Goal: Task Accomplishment & Management: Use online tool/utility

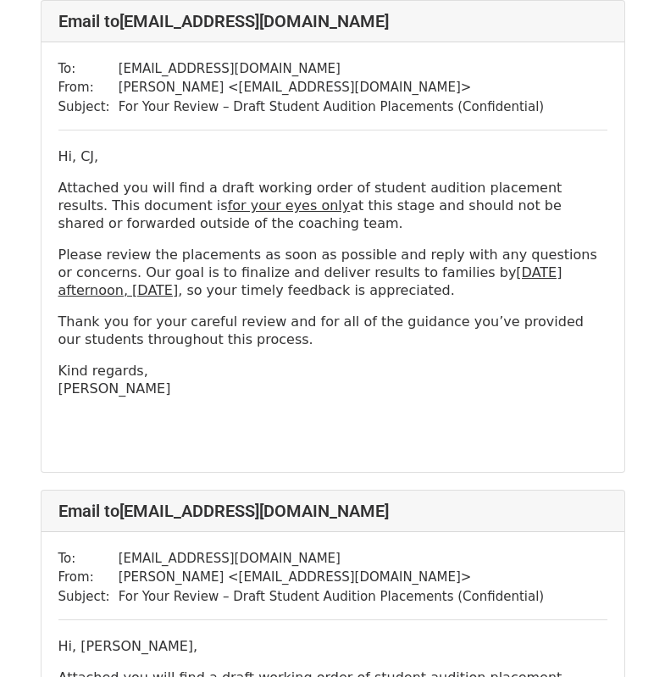
scroll to position [6924, 0]
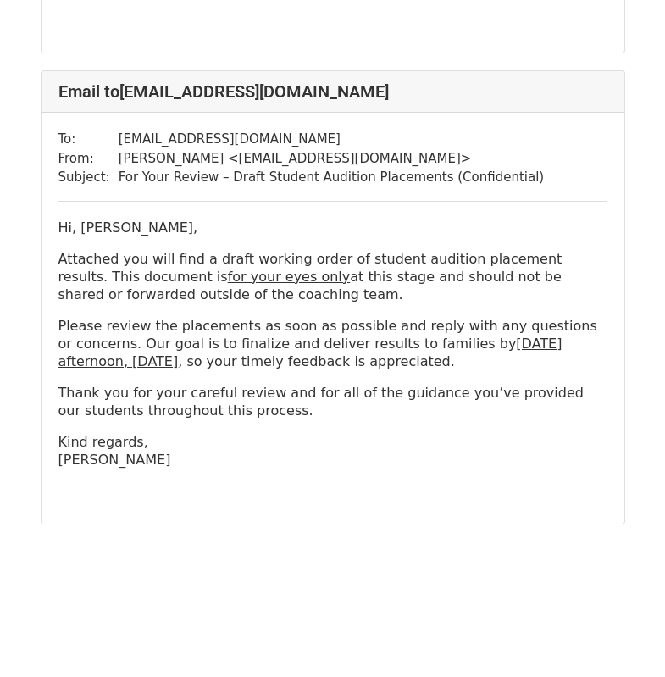
scroll to position [7091, 0]
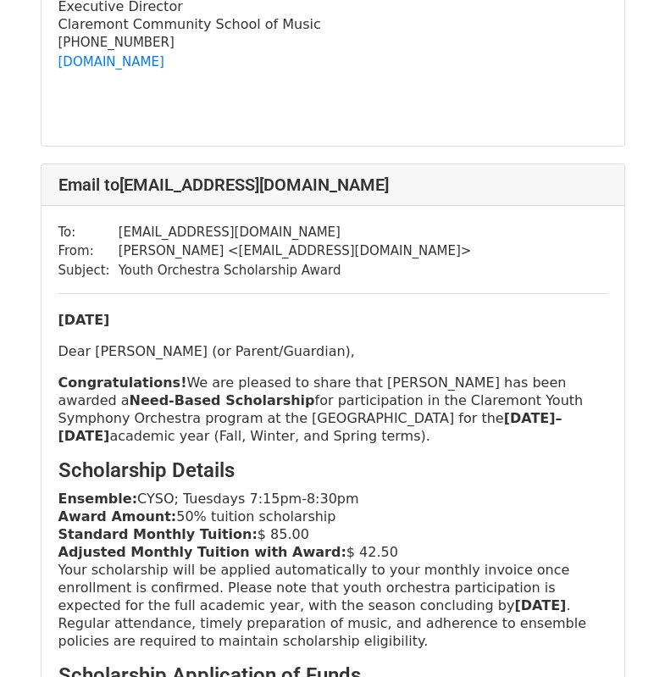
scroll to position [593, 0]
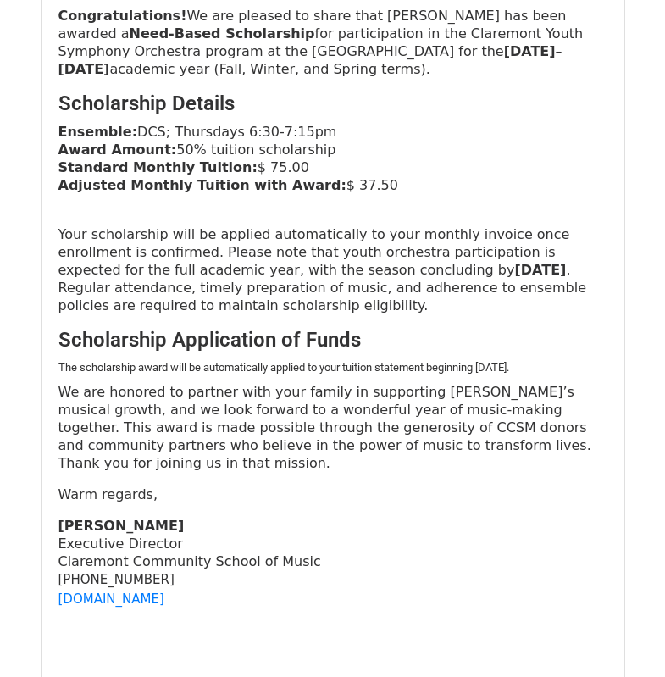
scroll to position [339, 0]
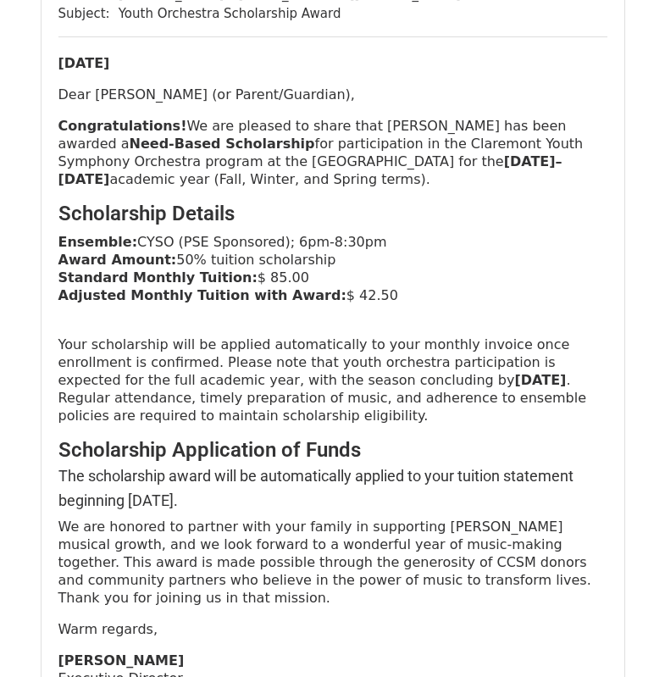
scroll to position [5701, 0]
